Goal: Task Accomplishment & Management: Use online tool/utility

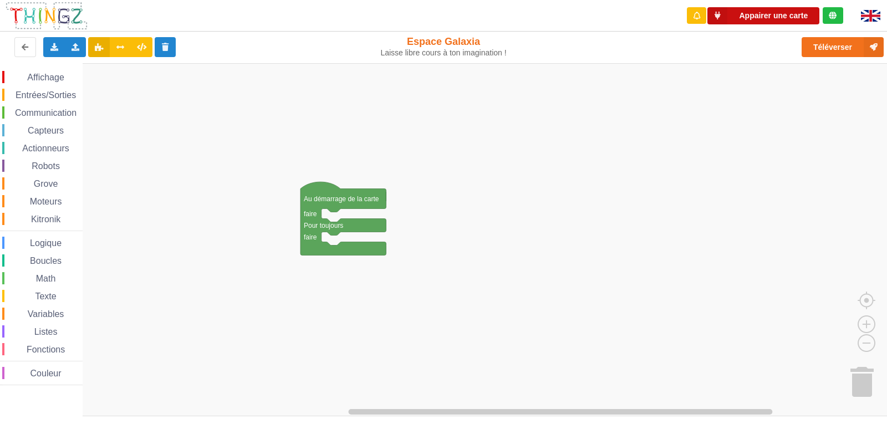
click at [573, 21] on button "Appairer une carte" at bounding box center [763, 15] width 112 height 17
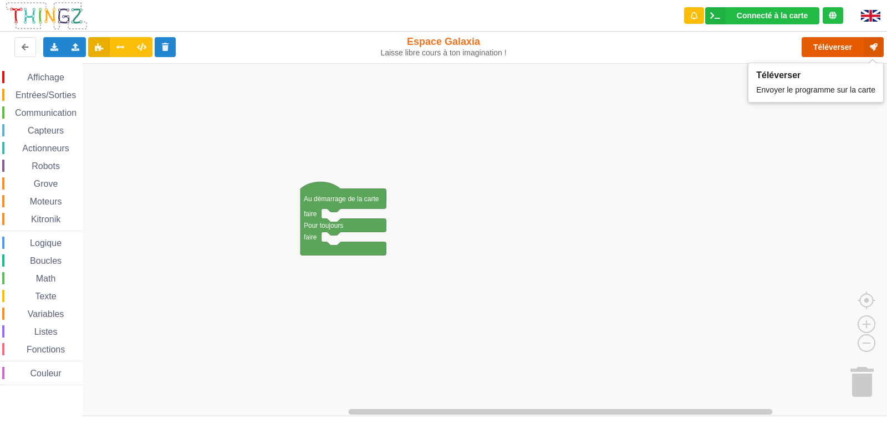
click at [573, 49] on button "Téléverser" at bounding box center [842, 47] width 82 height 20
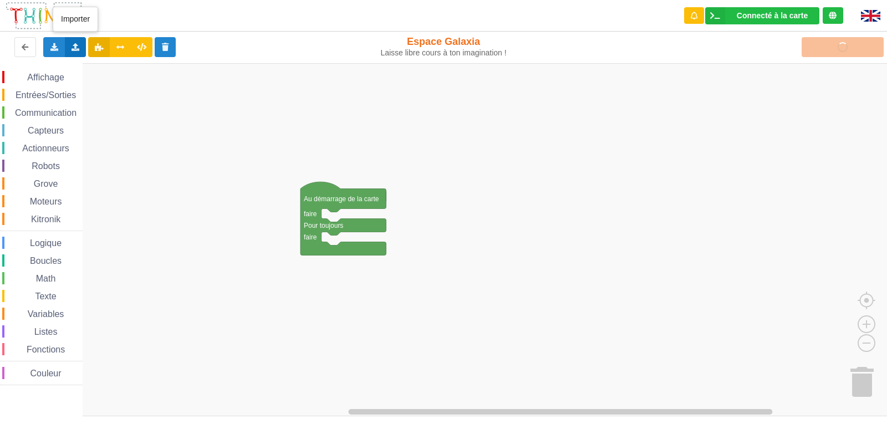
click at [73, 45] on icon at bounding box center [75, 46] width 9 height 7
click at [130, 71] on span "Importer un assemblage de blocs" at bounding box center [152, 67] width 115 height 9
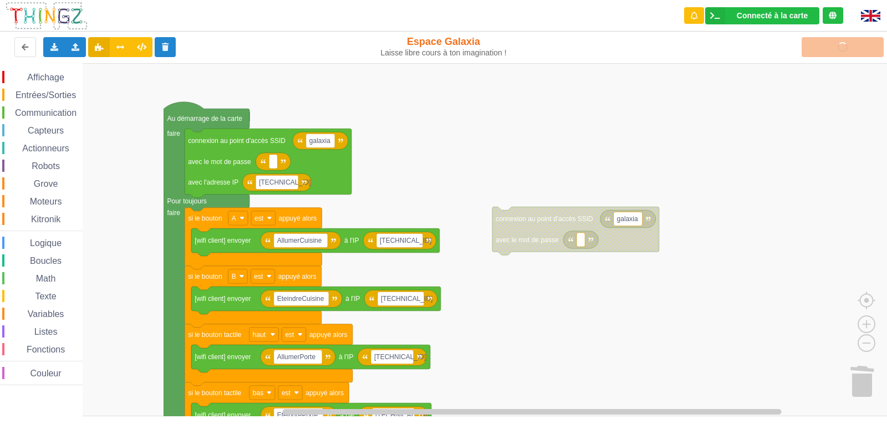
click at [470, 189] on div "Affichage Entrées/Sorties Communication Capteurs Actionneurs Robots Grove Moteu…" at bounding box center [447, 239] width 895 height 353
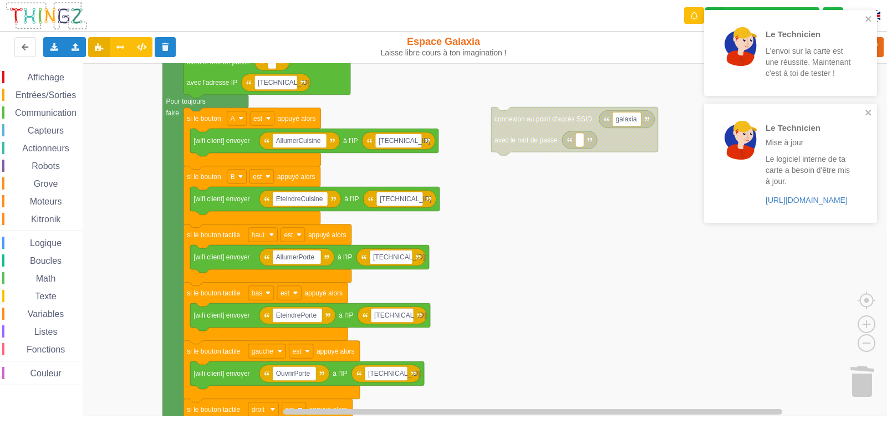
click at [573, 94] on div "Affichage Entrées/Sorties Communication Capteurs Actionneurs Robots Grove Moteu…" at bounding box center [447, 239] width 895 height 353
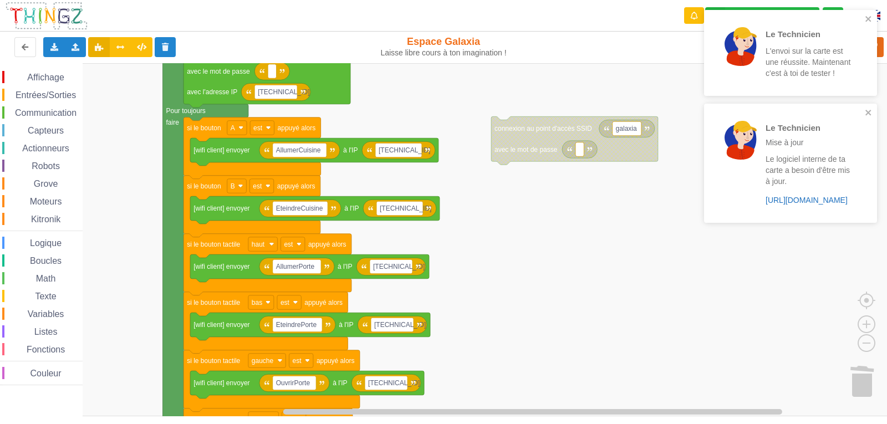
click at [573, 202] on link "[URL][DOMAIN_NAME]" at bounding box center [806, 200] width 82 height 9
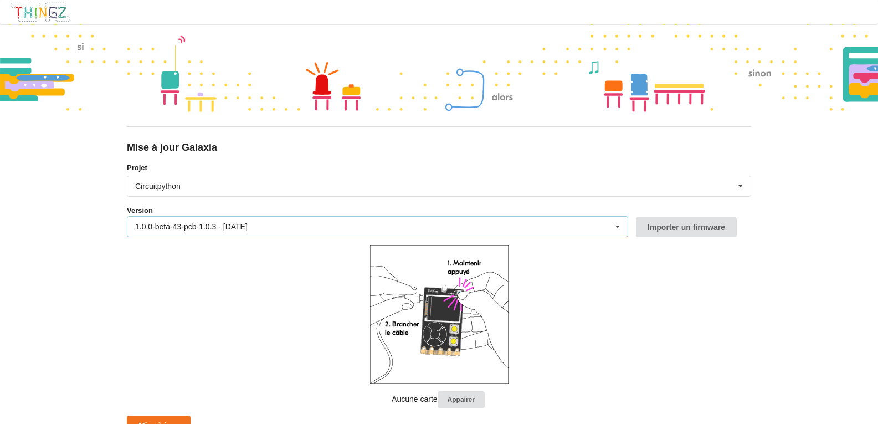
click at [470, 227] on div "1.0.0-beta-43-pcb-1.0.3 - 15/09/2025 1.0.0-beta-43-pcb-1.0.3 - 15/09/2025 1.0.0…" at bounding box center [378, 226] width 502 height 21
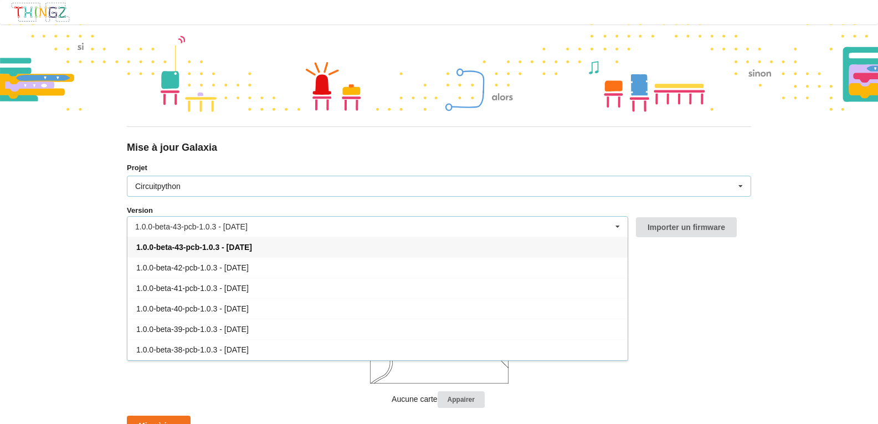
click at [485, 176] on div "Circuitpython Micropython Circuitpython" at bounding box center [439, 186] width 625 height 21
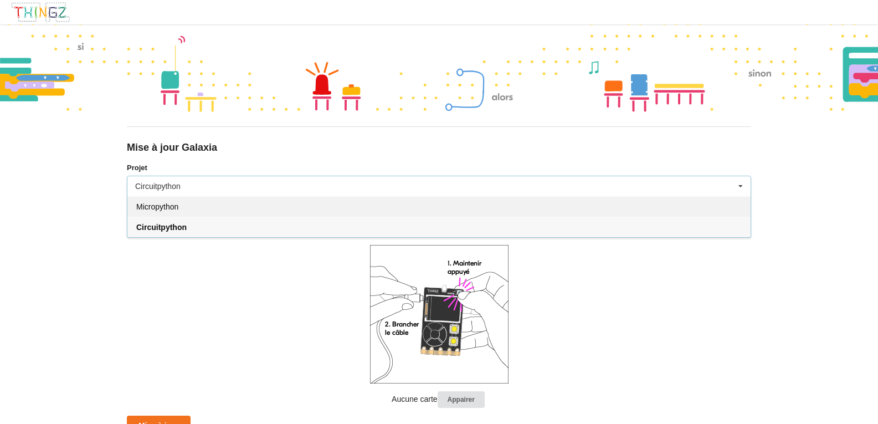
click at [145, 209] on span "Micropython" at bounding box center [157, 206] width 42 height 9
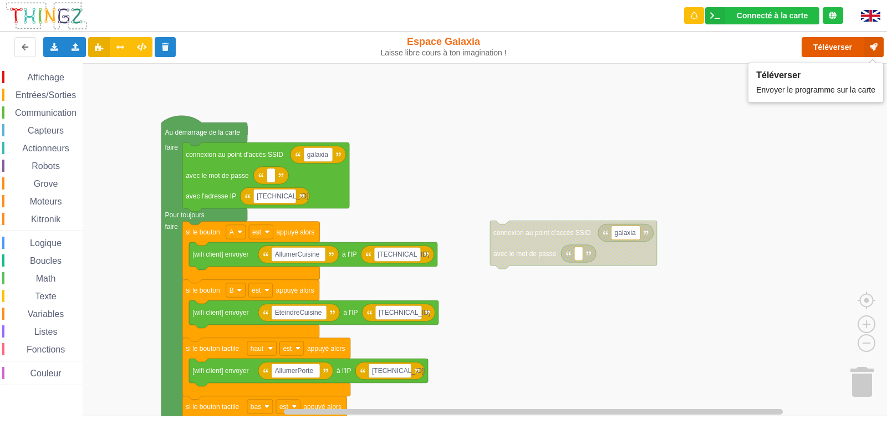
click at [837, 52] on button "Téléverser" at bounding box center [842, 47] width 82 height 20
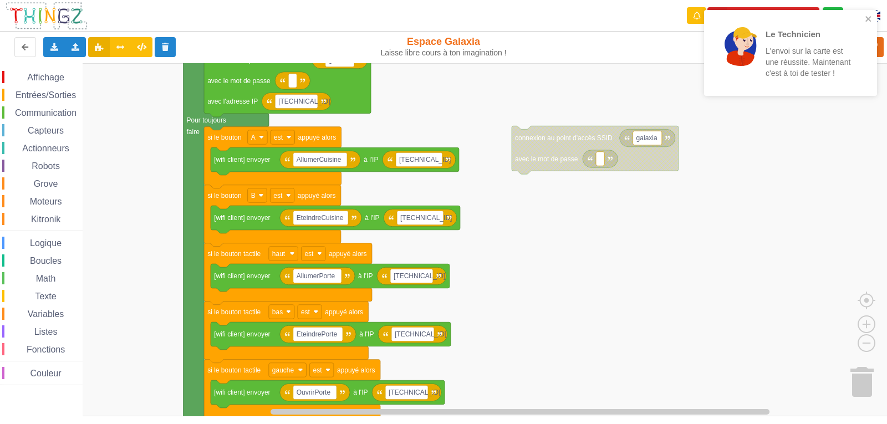
click at [704, 232] on div "Affichage Entrées/Sorties Communication Capteurs Actionneurs Robots Grove Moteu…" at bounding box center [447, 239] width 895 height 353
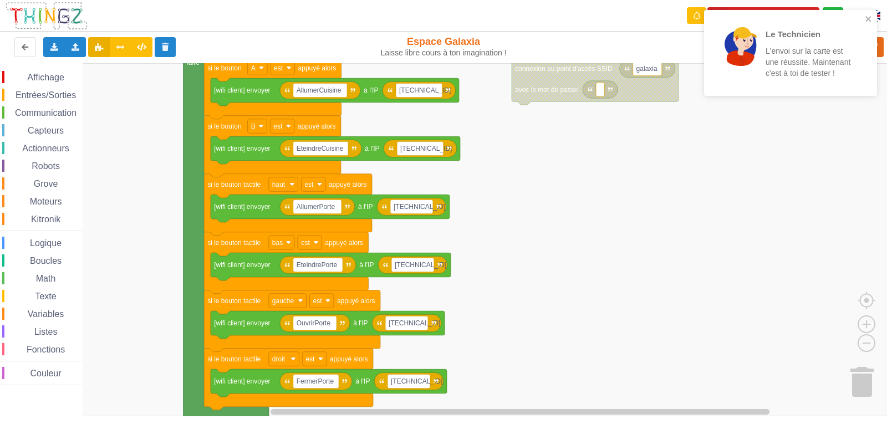
click at [646, 223] on div "Affichage Entrées/Sorties Communication Capteurs Actionneurs Robots Grove Moteu…" at bounding box center [447, 239] width 895 height 353
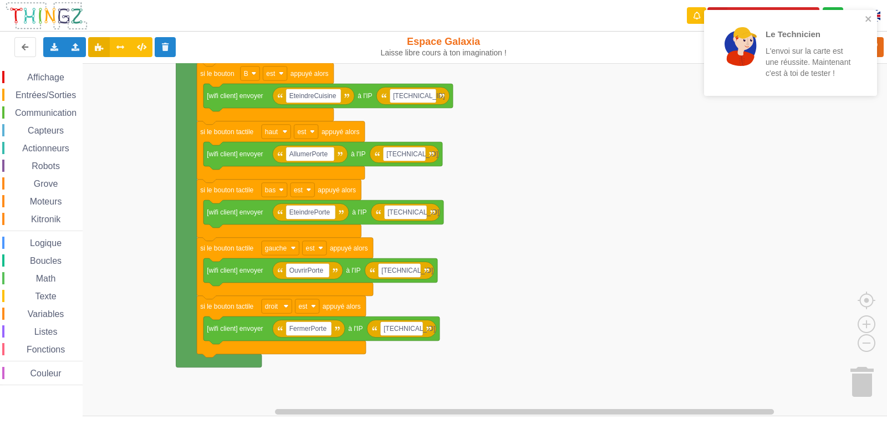
click at [616, 237] on rect "Espace de travail de Blocky" at bounding box center [447, 239] width 895 height 353
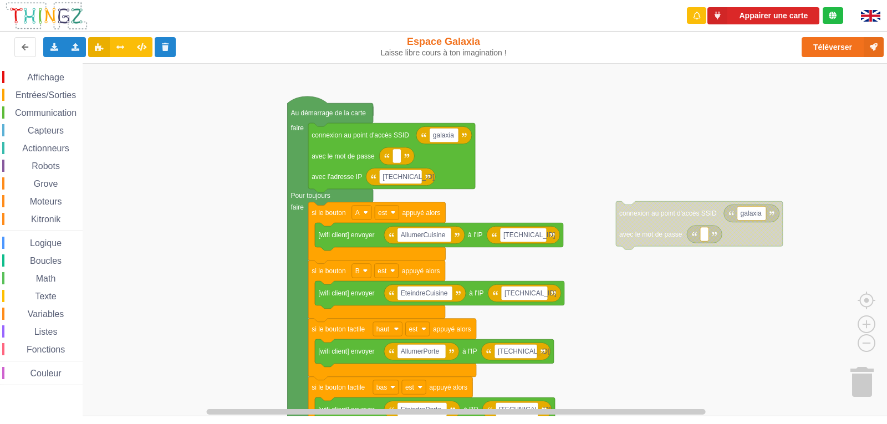
click at [604, 396] on div "Affichage Entrées/Sorties Communication Capteurs Actionneurs Robots Grove Moteu…" at bounding box center [447, 239] width 895 height 353
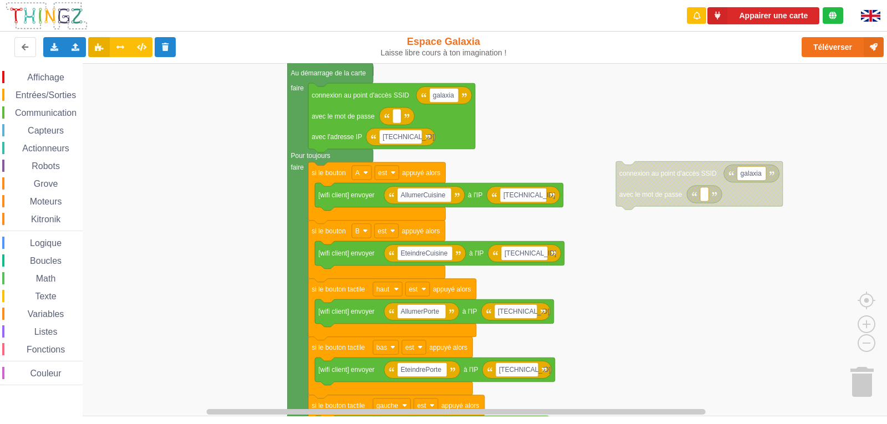
click at [519, 109] on div "Affichage Entrées/Sorties Communication Capteurs Actionneurs Robots Grove Moteu…" at bounding box center [447, 239] width 895 height 353
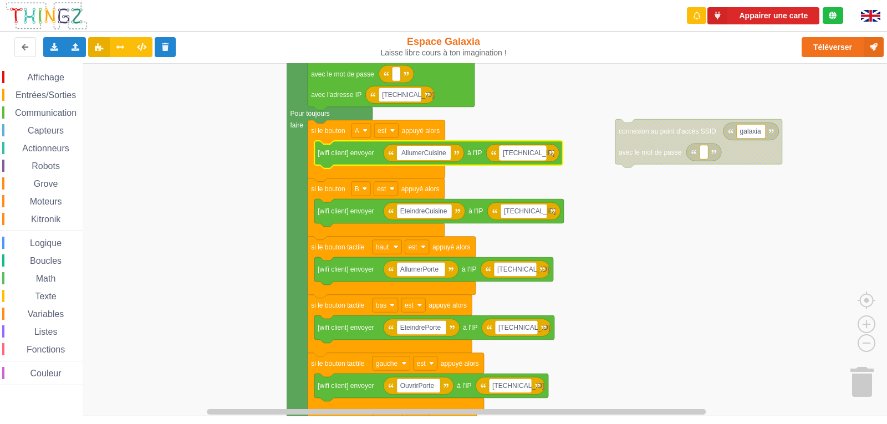
click at [528, 154] on text "[TECHNICAL_ID]" at bounding box center [529, 153] width 52 height 8
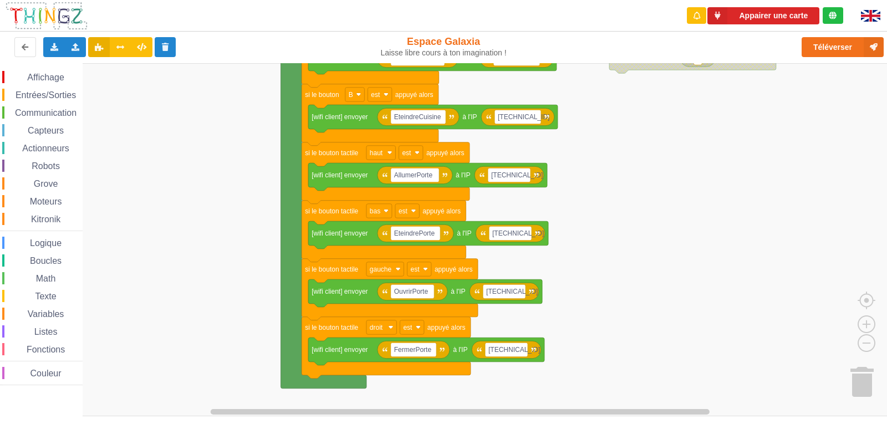
click at [585, 158] on div "Affichage Entrées/Sorties Communication Capteurs Actionneurs Robots Grove Moteu…" at bounding box center [447, 239] width 895 height 353
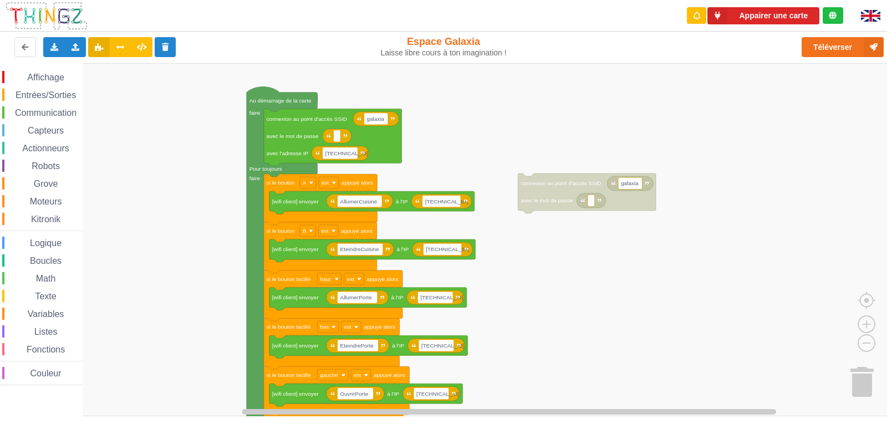
click at [162, 275] on rect "Espace de travail de Blocky" at bounding box center [447, 239] width 895 height 353
click at [465, 135] on rect "Espace de travail de Blocky" at bounding box center [447, 239] width 895 height 353
